Goal: Task Accomplishment & Management: Use online tool/utility

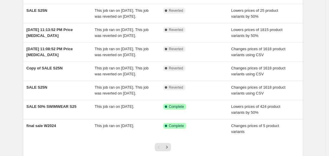
scroll to position [189, 0]
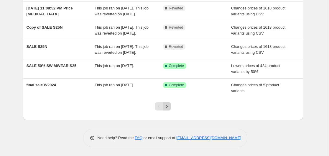
click at [170, 107] on icon "Next" at bounding box center [167, 106] width 6 height 6
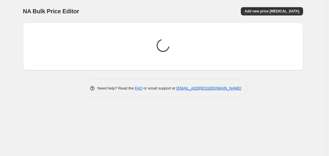
scroll to position [0, 0]
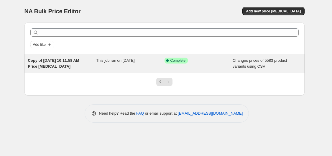
click at [47, 61] on span "Copy of [DATE] 10:11:58 AM Price [MEDICAL_DATA]" at bounding box center [53, 63] width 51 height 10
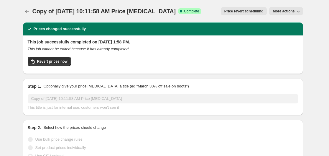
click at [292, 11] on span "More actions" at bounding box center [284, 11] width 22 height 5
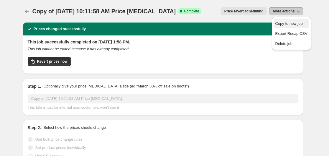
click at [294, 22] on span "Copy to new job" at bounding box center [288, 23] width 27 height 4
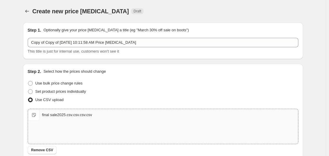
click at [60, 114] on div "final sale2025.csv.csv.csv.csv" at bounding box center [67, 115] width 50 height 6
drag, startPoint x: 52, startPoint y: 114, endPoint x: 36, endPoint y: 114, distance: 15.9
click at [36, 115] on span "final sale2025.csv.csv.csv.csv" at bounding box center [34, 115] width 12 height 12
drag, startPoint x: 86, startPoint y: 114, endPoint x: 53, endPoint y: 119, distance: 32.5
click at [53, 119] on div "final sale2025.csv.csv.csv.csv final sale2025.csv.csv.csv.csv" at bounding box center [163, 115] width 270 height 12
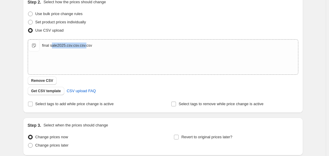
scroll to position [70, 0]
